Goal: Information Seeking & Learning: Check status

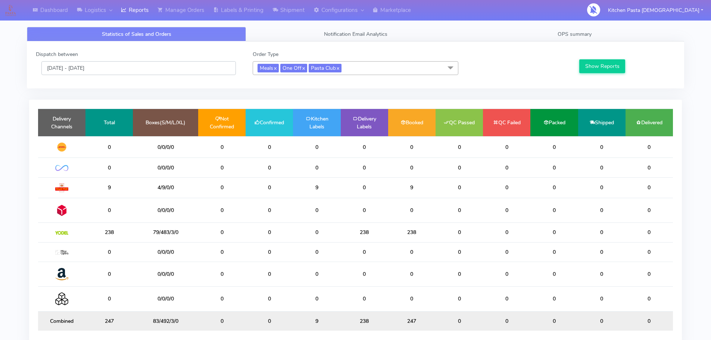
click at [78, 72] on input "[DATE] - [DATE]" at bounding box center [138, 68] width 194 height 14
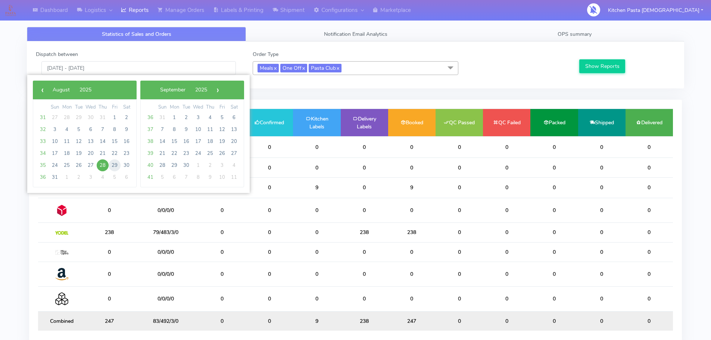
click at [113, 162] on span "29" at bounding box center [115, 165] width 12 height 12
type input "[DATE] - [DATE]"
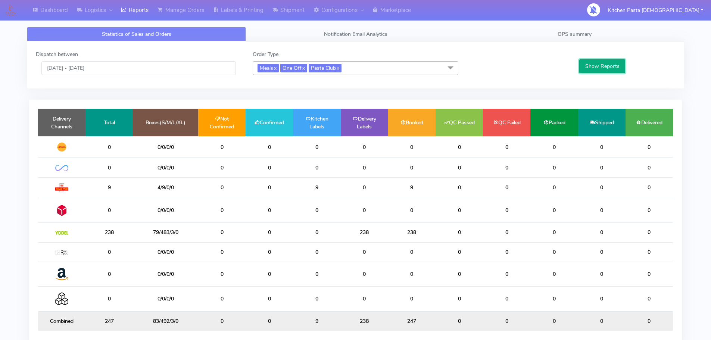
click at [595, 67] on button "Show Reports" at bounding box center [602, 66] width 46 height 14
click at [596, 65] on button "Show Reports" at bounding box center [602, 66] width 46 height 14
click at [587, 31] on span "OPS summary" at bounding box center [574, 34] width 34 height 7
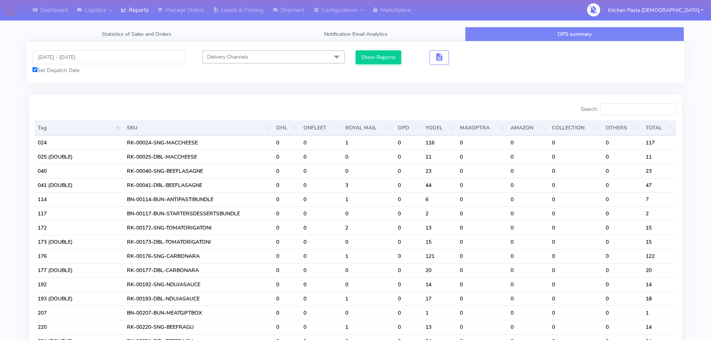
click at [63, 65] on div "[DATE] - [DATE] Set Dispatch Date" at bounding box center [109, 62] width 164 height 24
click at [84, 54] on input "[DATE] - [DATE]" at bounding box center [108, 57] width 153 height 14
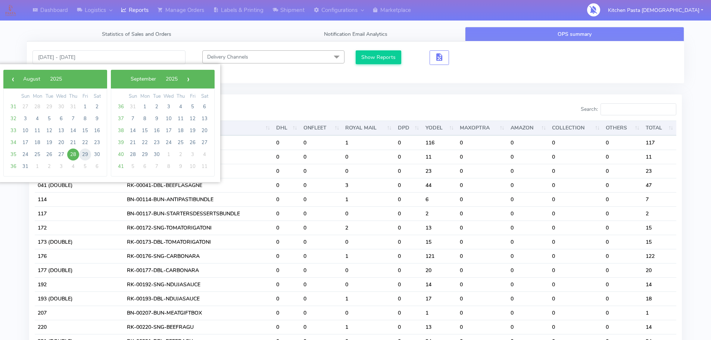
click at [85, 154] on span "29" at bounding box center [85, 154] width 12 height 12
type input "[DATE] - [DATE]"
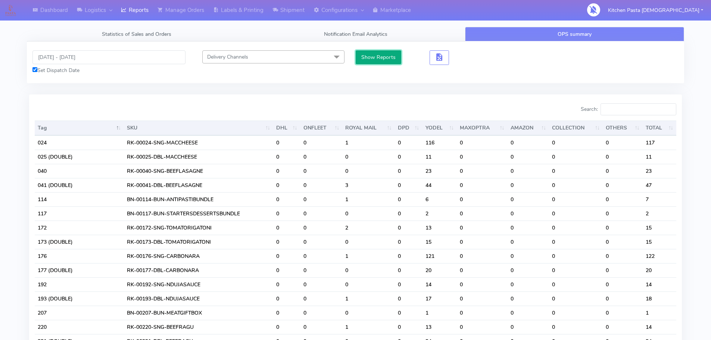
click at [368, 55] on button "Show Reports" at bounding box center [378, 57] width 46 height 14
click at [147, 37] on span "Statistics of Sales and Orders" at bounding box center [136, 34] width 69 height 7
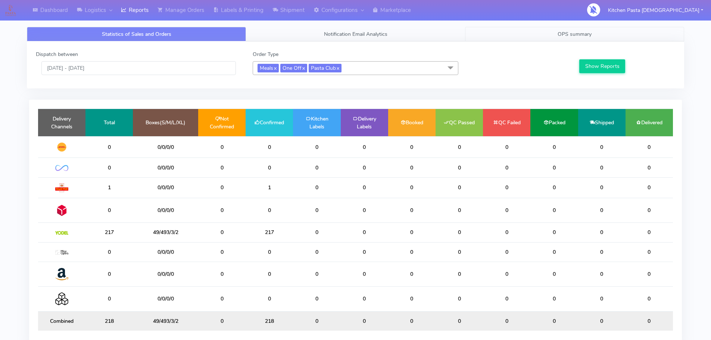
click at [565, 38] on link "OPS summary" at bounding box center [574, 34] width 219 height 15
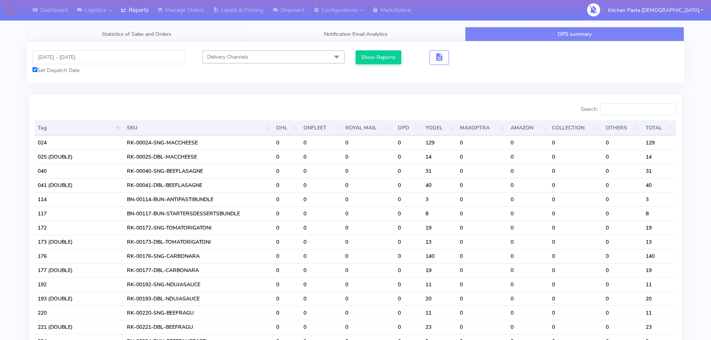
click at [110, 41] on link "Statistics of Sales and Orders" at bounding box center [136, 34] width 219 height 15
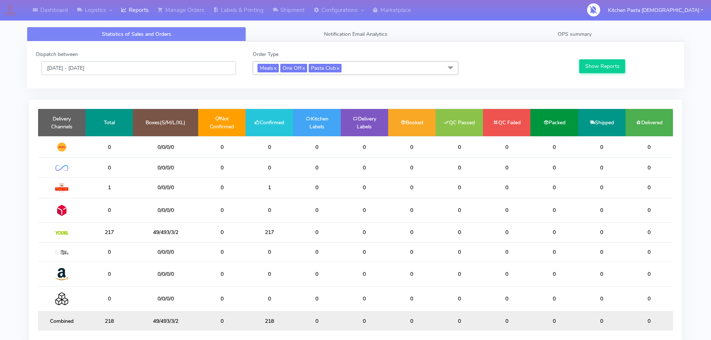
click at [88, 66] on input "[DATE] - [DATE]" at bounding box center [138, 68] width 194 height 14
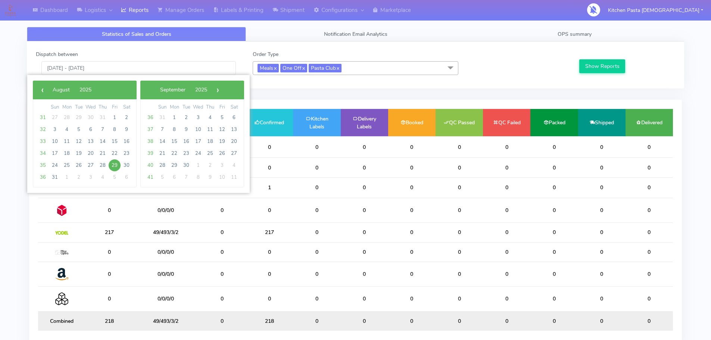
click at [112, 165] on span "29" at bounding box center [115, 165] width 12 height 12
click at [111, 165] on span "29" at bounding box center [115, 165] width 12 height 12
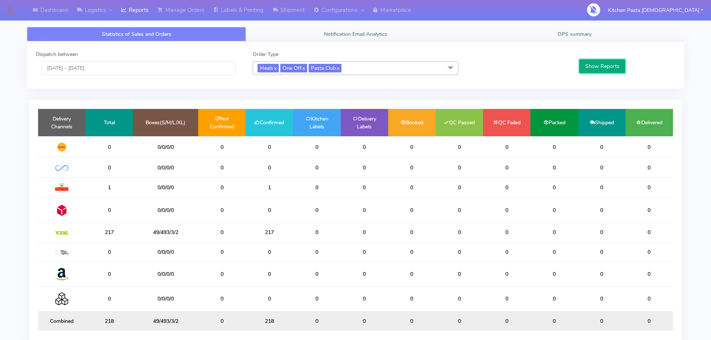
click at [610, 67] on button "Show Reports" at bounding box center [602, 66] width 46 height 14
click at [587, 37] on span "OPS summary" at bounding box center [574, 34] width 34 height 7
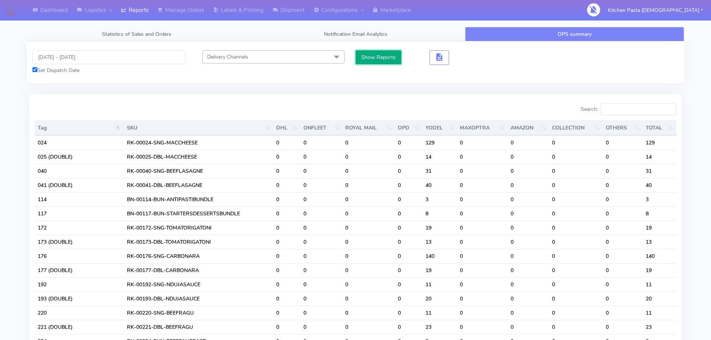
click at [382, 59] on button "Show Reports" at bounding box center [378, 57] width 46 height 14
click at [632, 112] on input "Search:" at bounding box center [638, 109] width 76 height 12
click at [162, 34] on span "Statistics of Sales and Orders" at bounding box center [136, 34] width 69 height 7
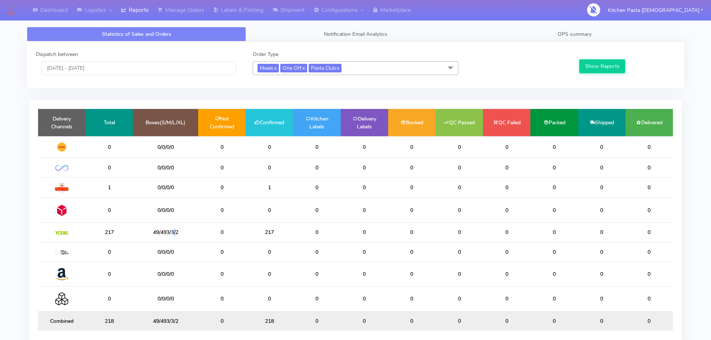
scroll to position [3, 0]
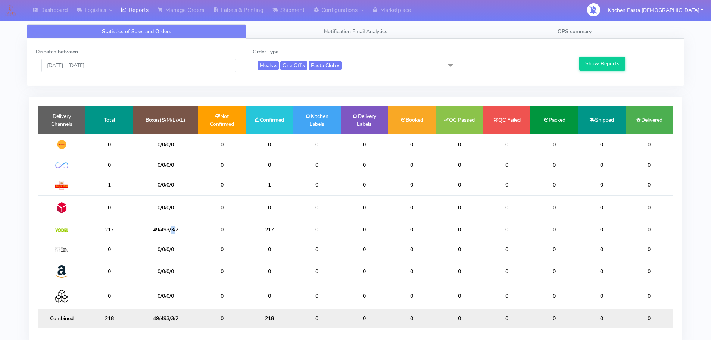
click at [269, 229] on td "217" at bounding box center [268, 229] width 47 height 19
click at [90, 73] on div "Dispatch between [DATE] - [DATE] Order Type Meals x One Off x Pasta Club x Sele…" at bounding box center [355, 62] width 650 height 29
click at [90, 67] on input "[DATE] - [DATE]" at bounding box center [138, 66] width 194 height 14
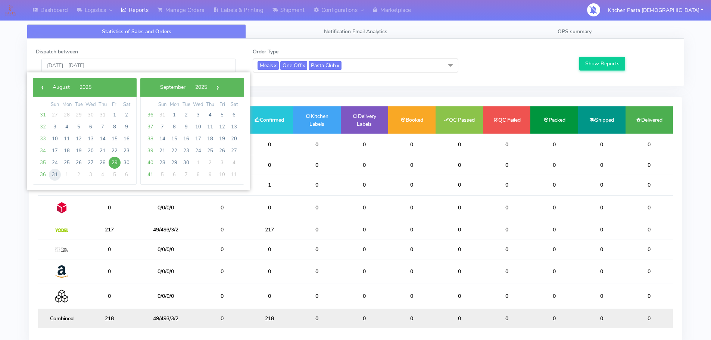
click at [55, 173] on span "31" at bounding box center [55, 175] width 12 height 12
type input "[DATE] - [DATE]"
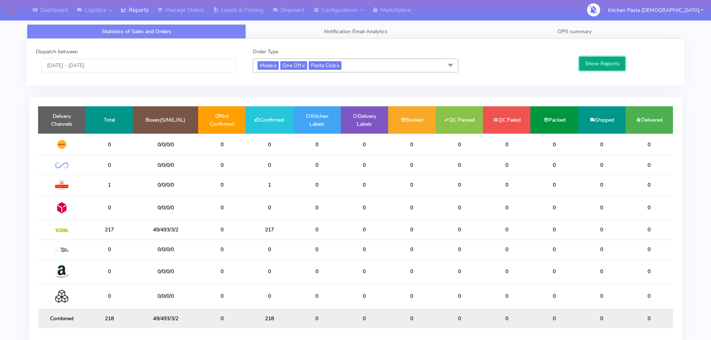
click at [591, 63] on button "Show Reports" at bounding box center [602, 64] width 46 height 14
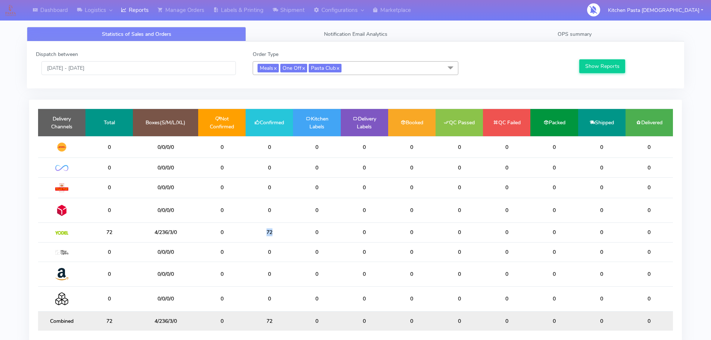
drag, startPoint x: 278, startPoint y: 232, endPoint x: 239, endPoint y: 232, distance: 38.0
click at [261, 233] on td "72" at bounding box center [268, 232] width 47 height 19
drag, startPoint x: 174, startPoint y: 232, endPoint x: 137, endPoint y: 233, distance: 36.9
click at [137, 233] on td "4/236/3/0" at bounding box center [165, 232] width 65 height 19
click at [269, 234] on td "72" at bounding box center [268, 232] width 47 height 19
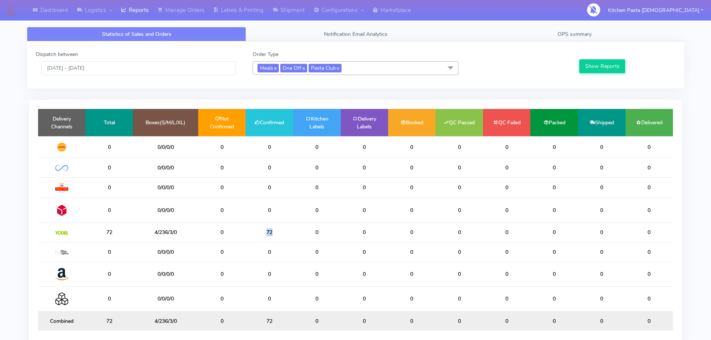
drag, startPoint x: 275, startPoint y: 234, endPoint x: 242, endPoint y: 234, distance: 32.8
click at [242, 234] on tr "72 4/236/3/0 0 72 0 0 0 0 0 0 0 0" at bounding box center [355, 232] width 635 height 19
click at [525, 35] on link "OPS summary" at bounding box center [574, 34] width 219 height 15
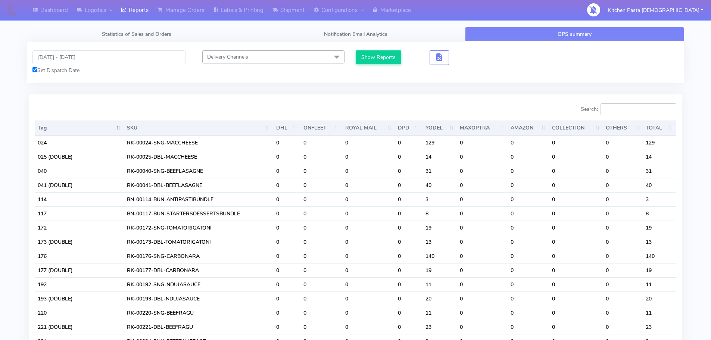
click at [640, 107] on input "Search:" at bounding box center [638, 109] width 76 height 12
click at [634, 110] on input "Search:" at bounding box center [638, 109] width 76 height 12
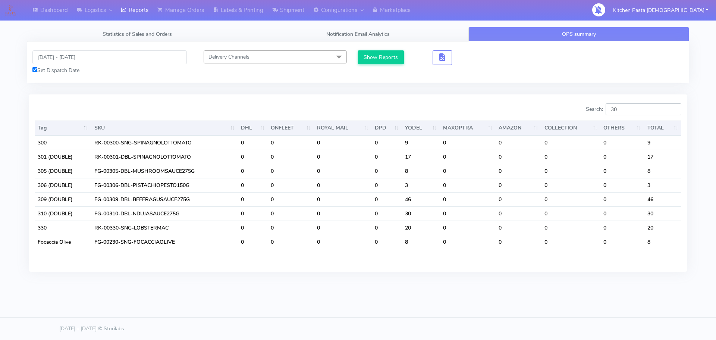
type input "309"
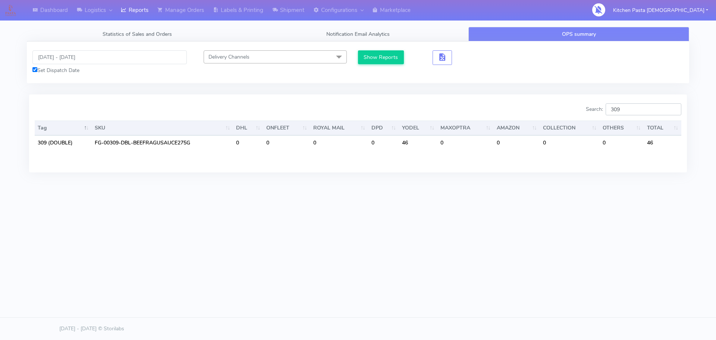
click at [674, 109] on input "309" at bounding box center [644, 109] width 76 height 12
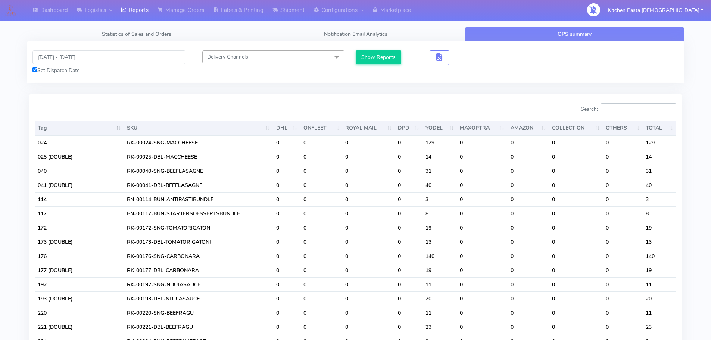
click at [635, 112] on input "Search:" at bounding box center [638, 109] width 76 height 12
click at [491, 104] on div "Search:" at bounding box center [518, 110] width 315 height 15
click at [643, 110] on input "Search:" at bounding box center [638, 109] width 76 height 12
